Goal: Find specific fact: Find specific fact

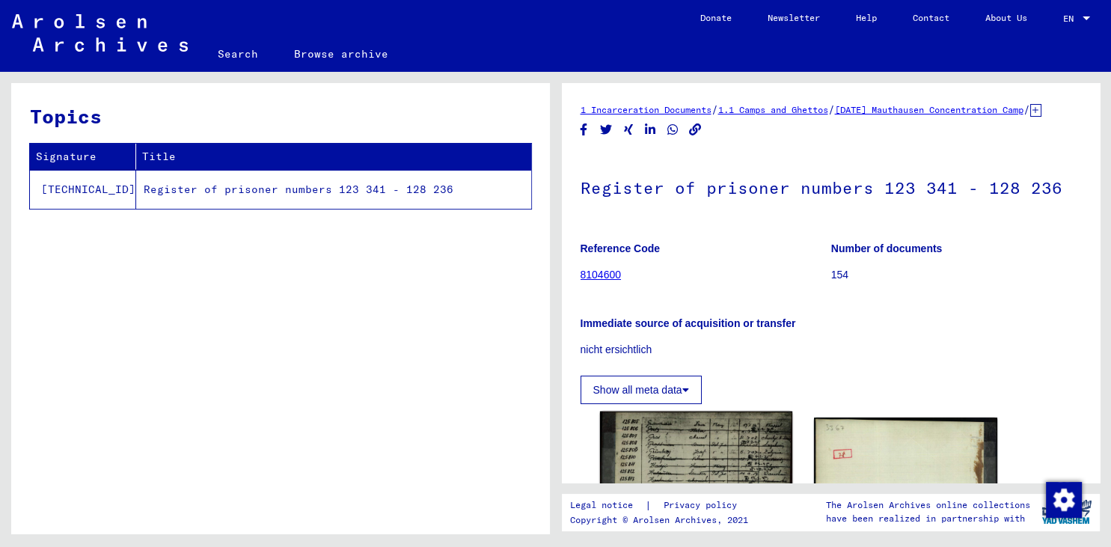
click at [711, 451] on img at bounding box center [695, 534] width 192 height 246
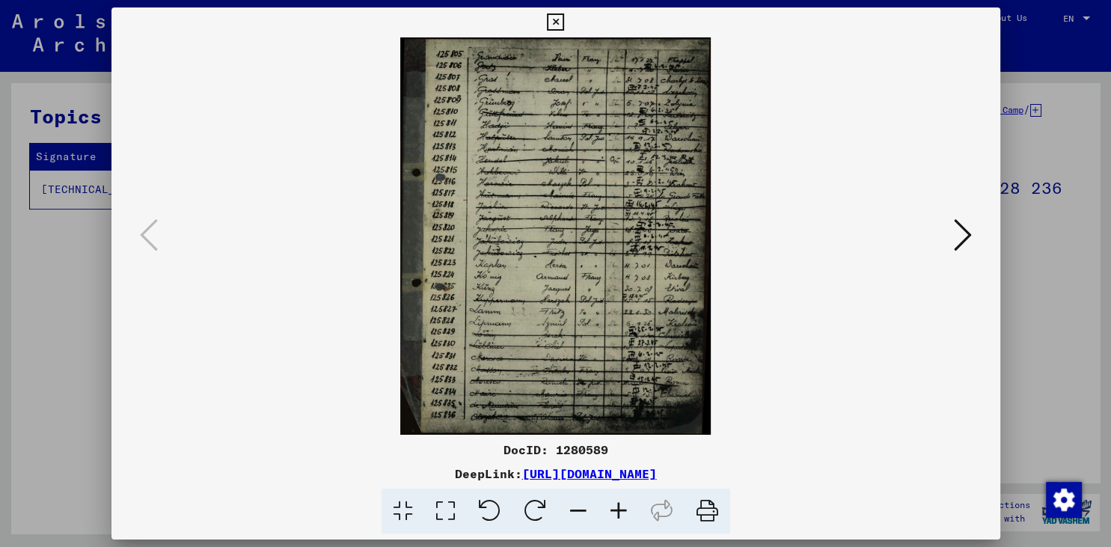
click at [621, 510] on icon at bounding box center [618, 511] width 40 height 46
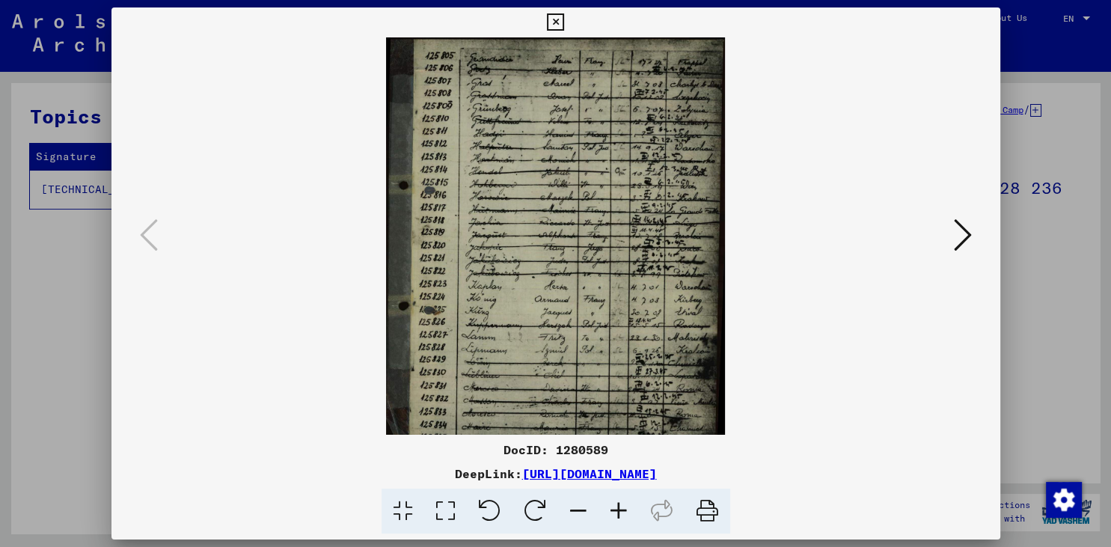
click at [622, 507] on icon at bounding box center [618, 511] width 40 height 46
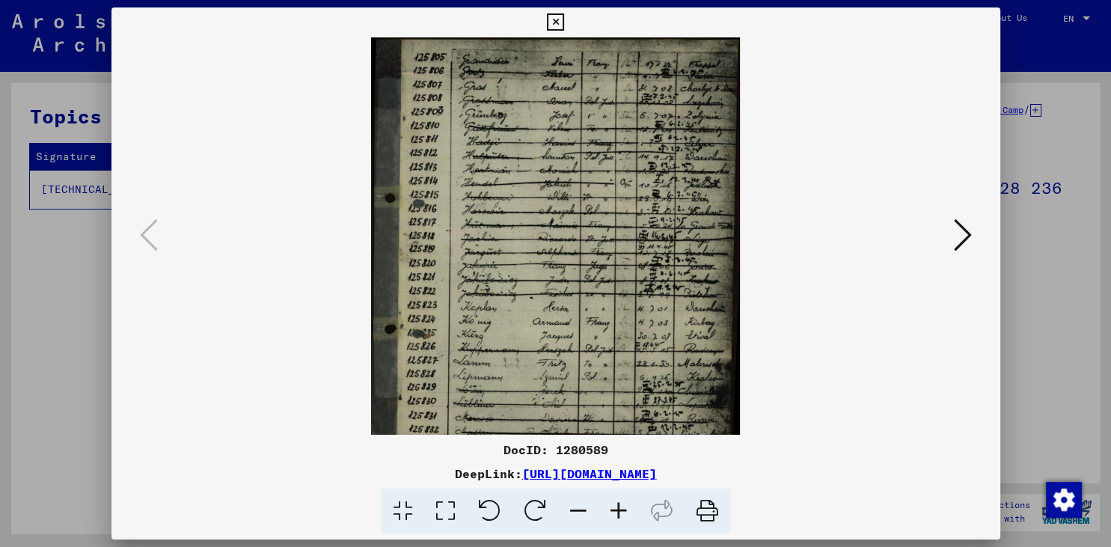
click at [622, 507] on icon at bounding box center [618, 511] width 40 height 46
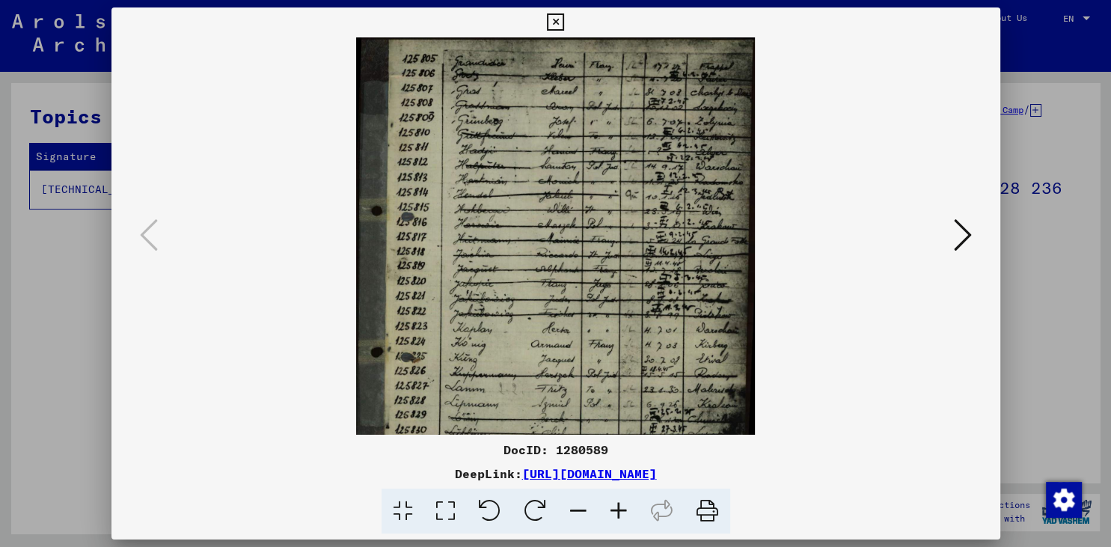
click at [622, 506] on icon at bounding box center [618, 511] width 40 height 46
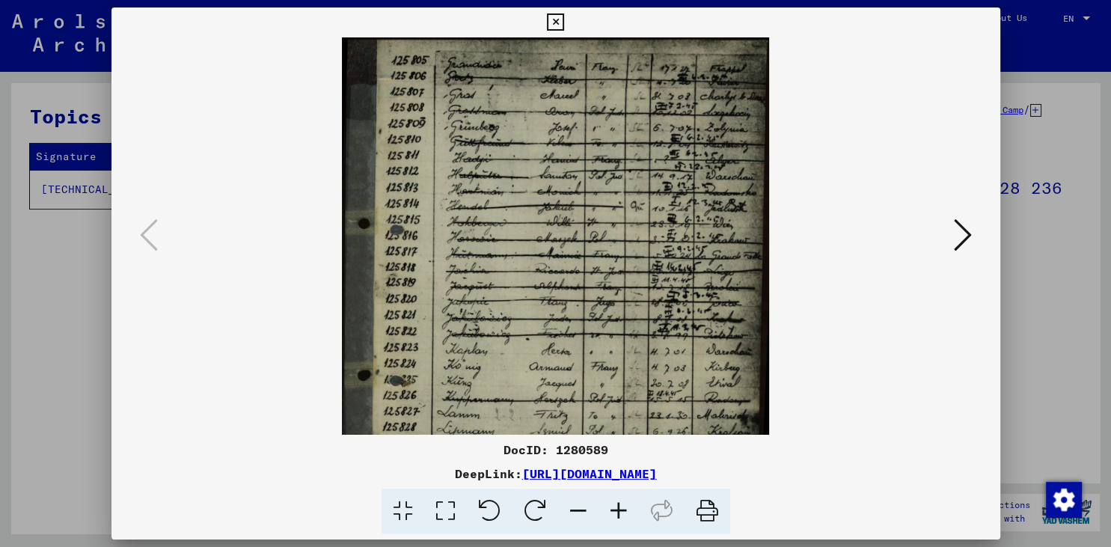
click at [622, 506] on icon at bounding box center [618, 511] width 40 height 46
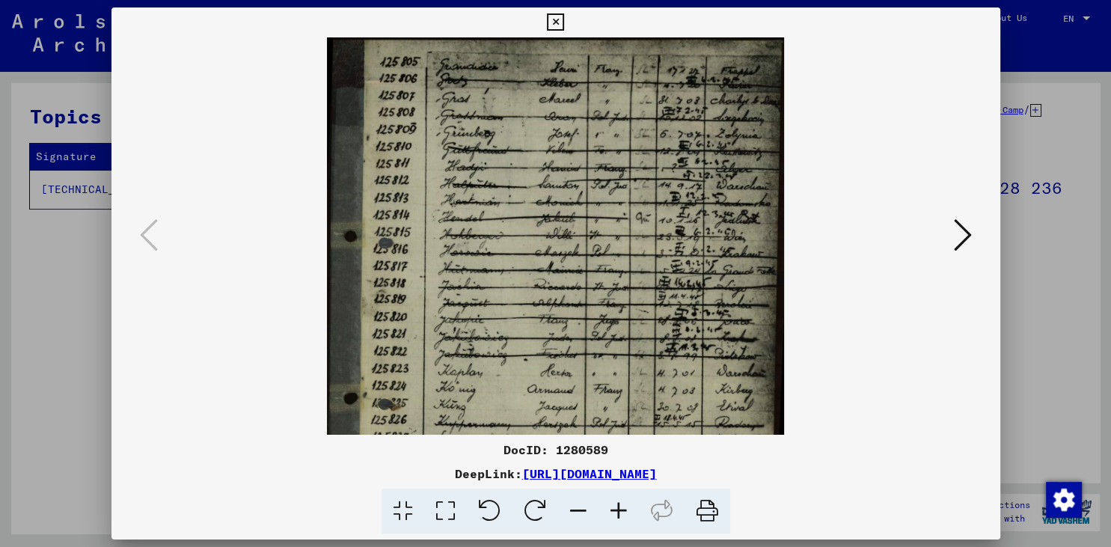
click at [622, 506] on icon at bounding box center [618, 511] width 40 height 46
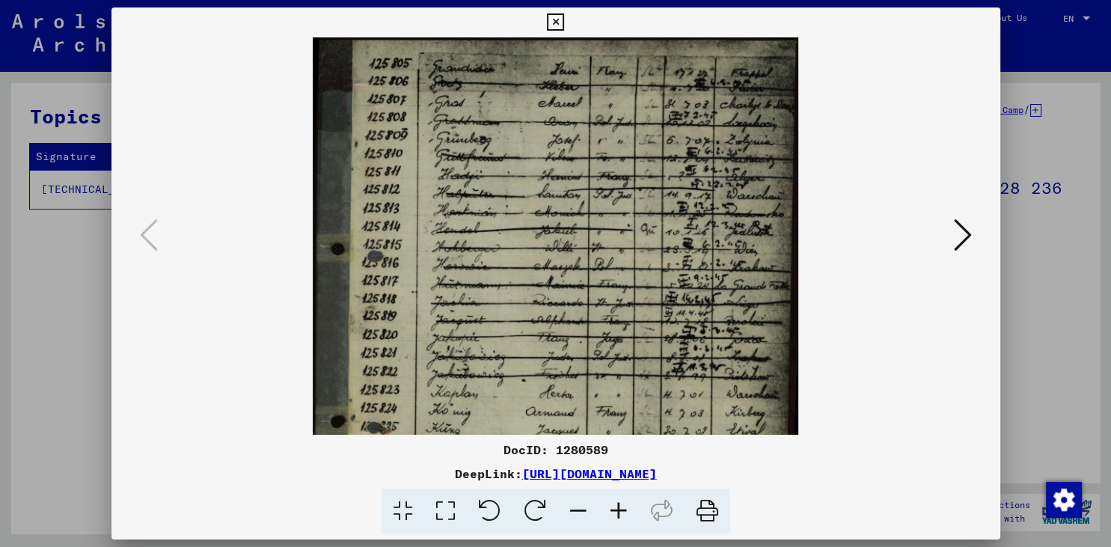
click at [622, 506] on icon at bounding box center [618, 511] width 40 height 46
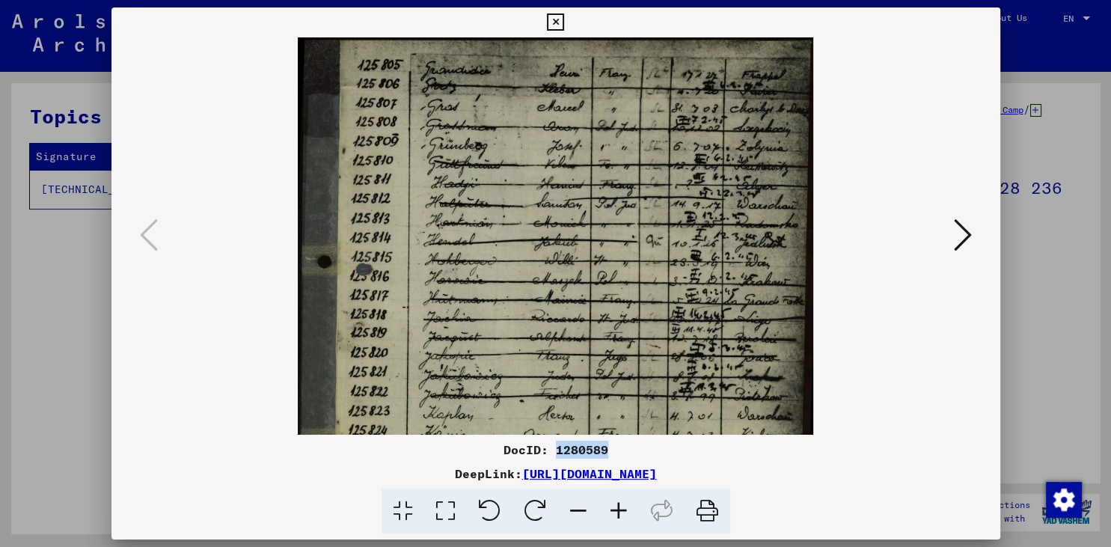
drag, startPoint x: 555, startPoint y: 447, endPoint x: 612, endPoint y: 450, distance: 56.9
click at [612, 450] on div "DocID: 1280589" at bounding box center [555, 450] width 889 height 18
copy div "1280589"
click at [625, 513] on icon at bounding box center [618, 511] width 40 height 46
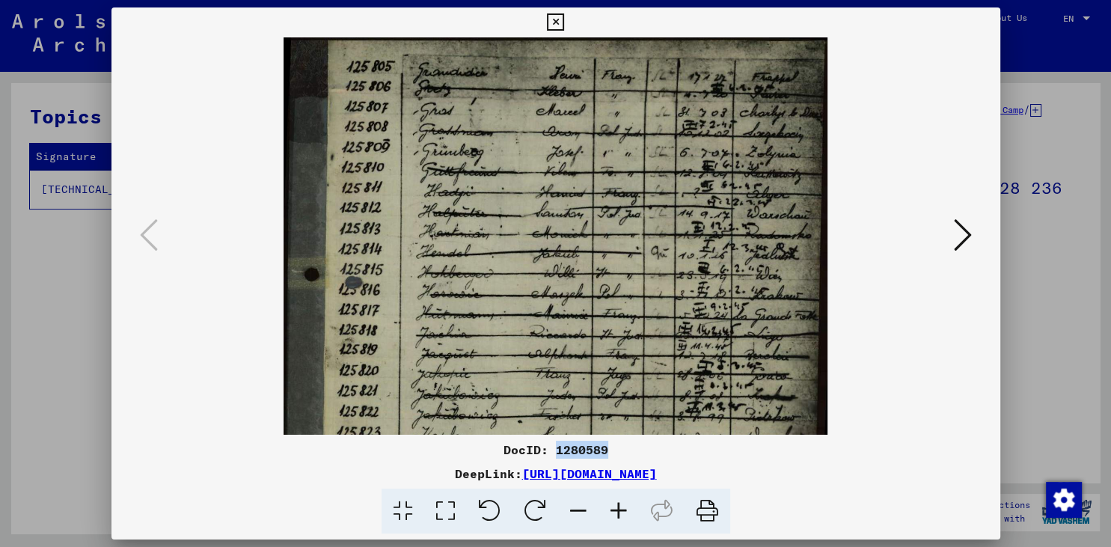
click at [627, 512] on icon at bounding box center [618, 511] width 40 height 46
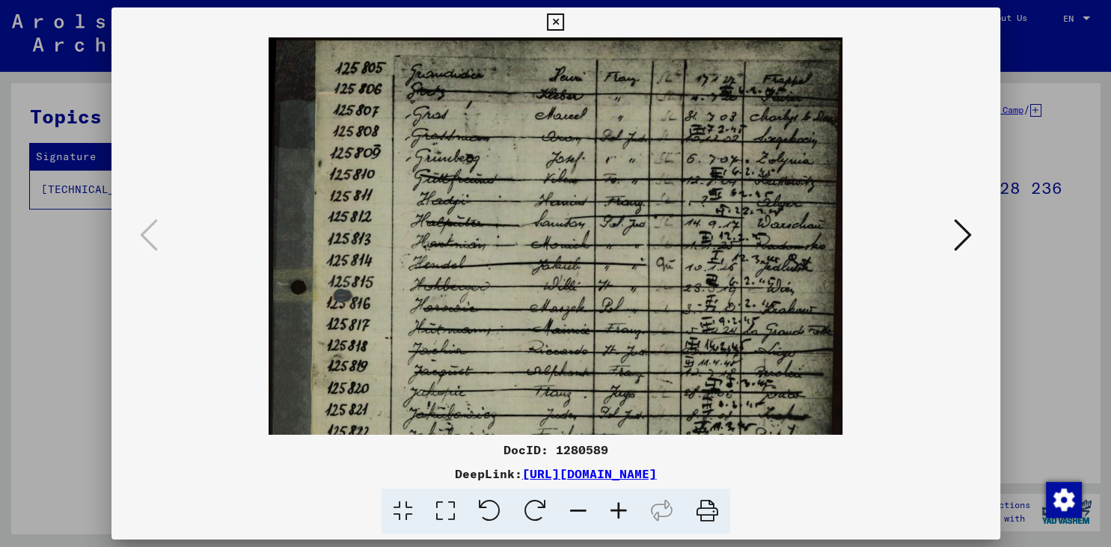
click at [627, 512] on icon at bounding box center [618, 511] width 40 height 46
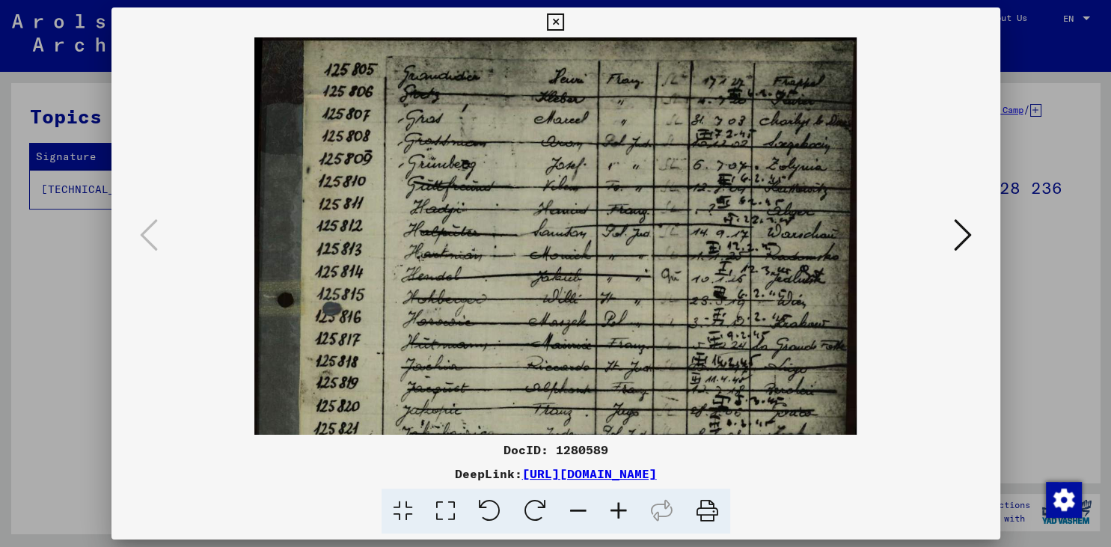
click at [627, 512] on icon at bounding box center [618, 511] width 40 height 46
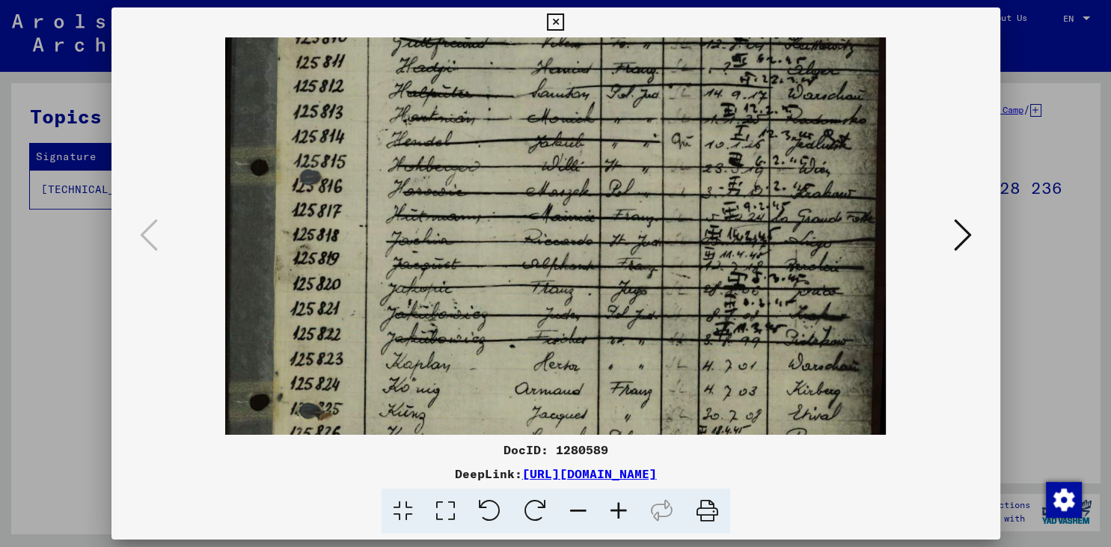
scroll to position [177, 0]
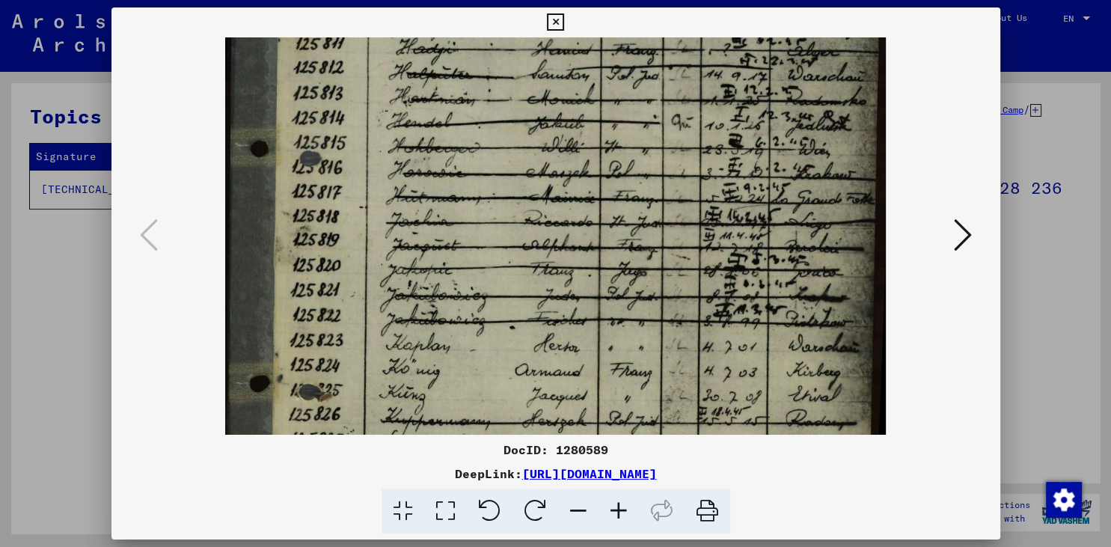
drag, startPoint x: 654, startPoint y: 314, endPoint x: 606, endPoint y: 139, distance: 181.5
click at [606, 139] on img at bounding box center [555, 284] width 661 height 846
